Goal: Task Accomplishment & Management: Manage account settings

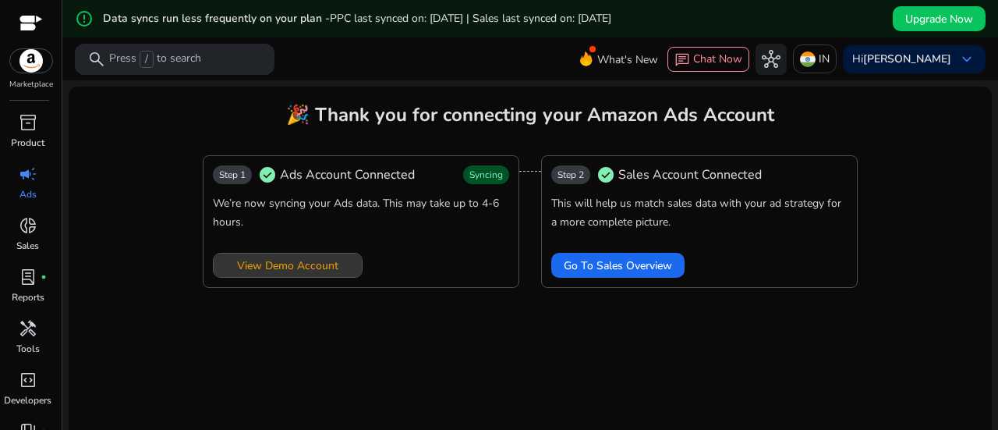
click at [331, 270] on span "View Demo Account" at bounding box center [287, 265] width 101 height 16
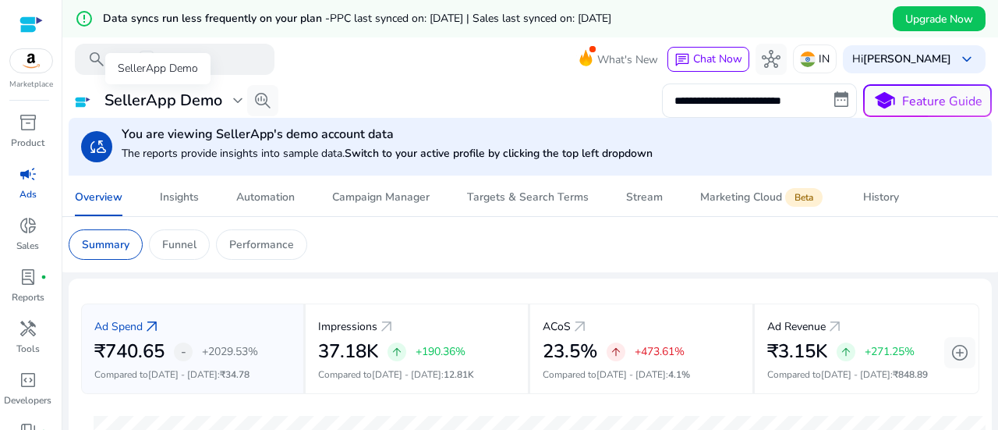
click at [230, 104] on span "expand_more" at bounding box center [238, 100] width 19 height 19
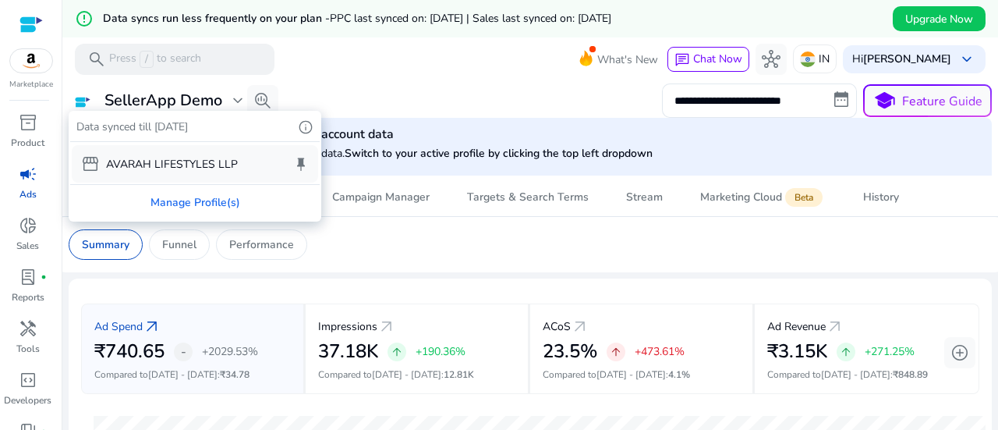
click at [212, 168] on p "AVARAH LIFESTYLES LLP" at bounding box center [172, 164] width 132 height 16
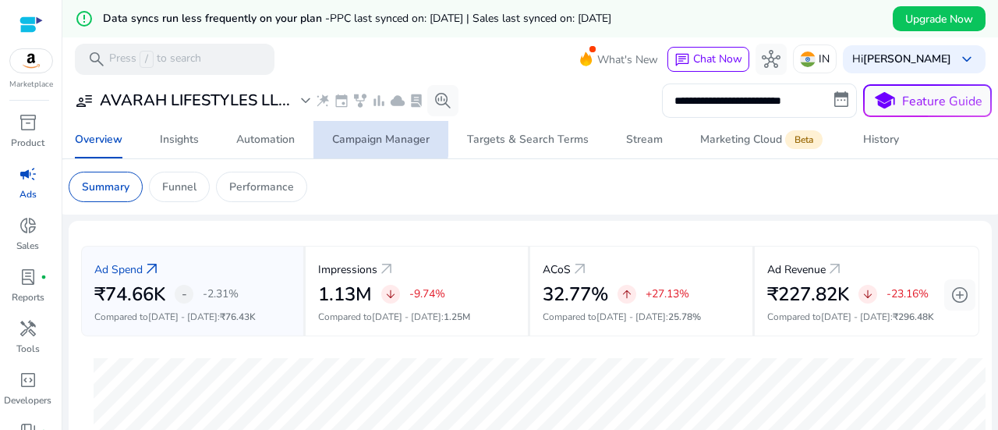
click at [369, 136] on div "Campaign Manager" at bounding box center [380, 139] width 97 height 11
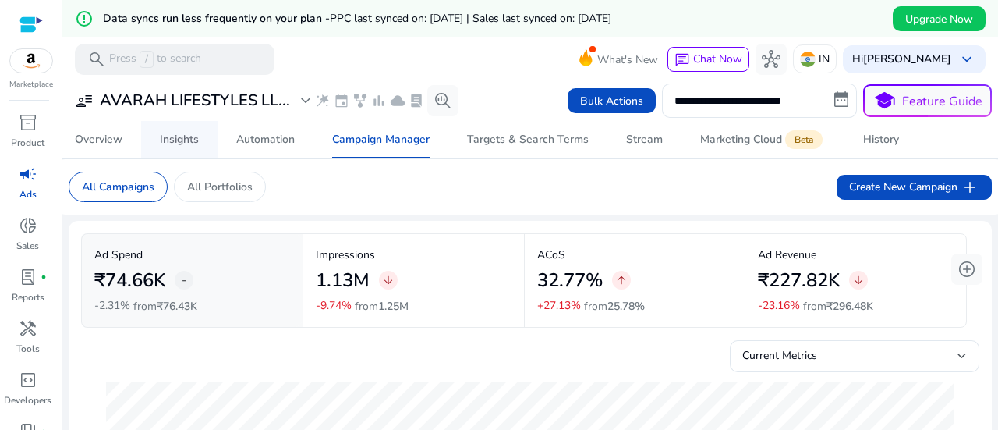
click at [189, 141] on div "Insights" at bounding box center [179, 139] width 39 height 11
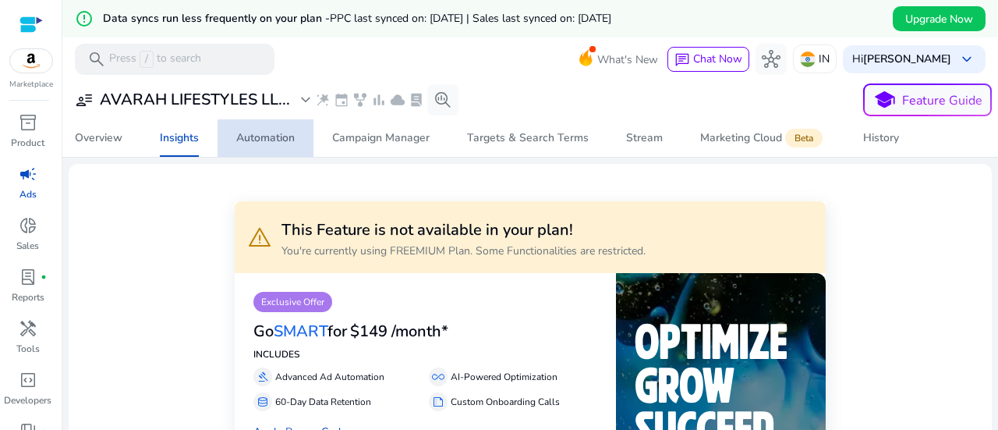
click at [289, 143] on div "Automation" at bounding box center [265, 138] width 58 height 11
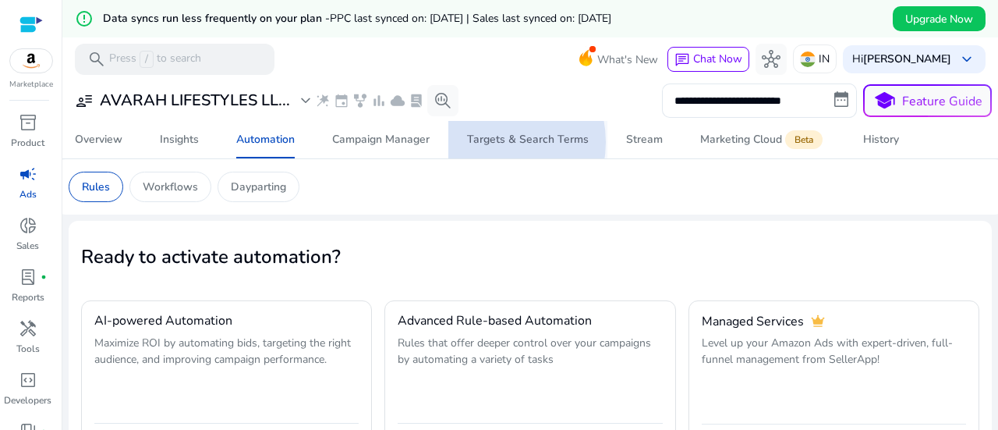
click at [488, 142] on div "Targets & Search Terms" at bounding box center [528, 139] width 122 height 11
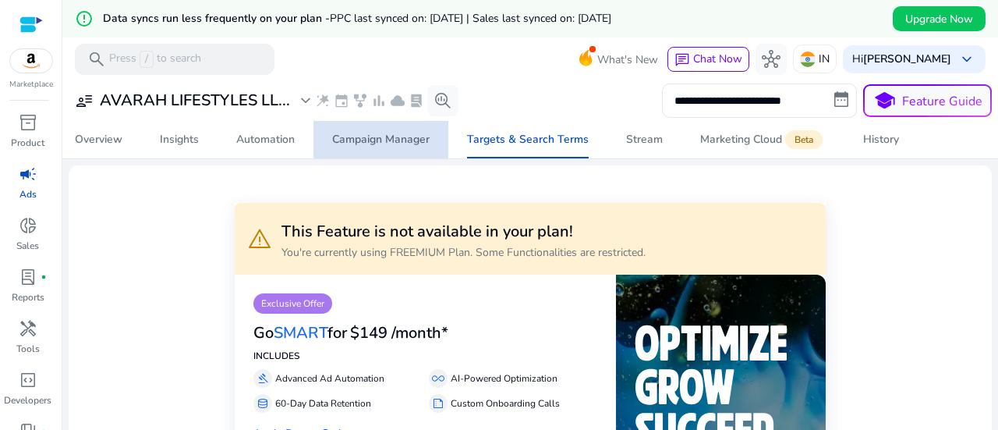
click at [407, 134] on div "Campaign Manager" at bounding box center [380, 139] width 97 height 11
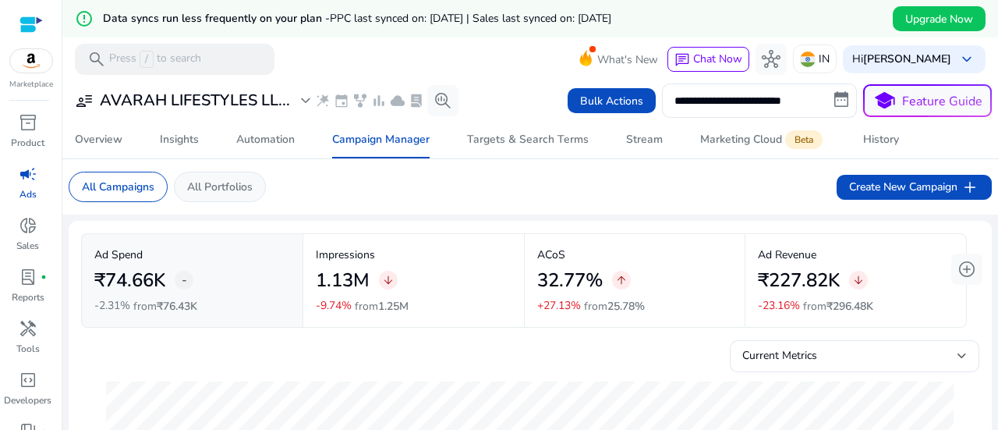
click at [239, 186] on p "All Portfolios" at bounding box center [220, 187] width 66 height 16
